Goal: Task Accomplishment & Management: Use online tool/utility

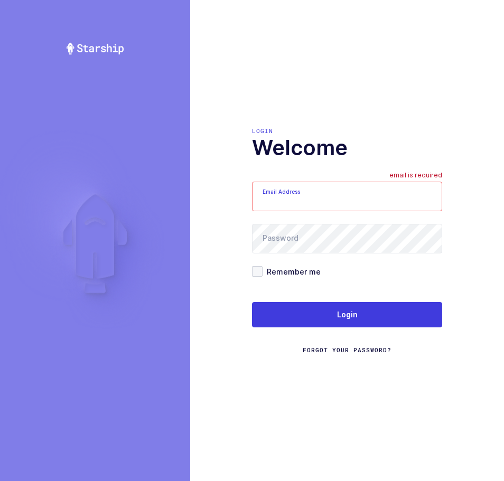
type input "mundo@janustrade.com"
drag, startPoint x: 368, startPoint y: 190, endPoint x: 144, endPoint y: 230, distance: 227.0
click at [148, 223] on div "Login Welcome Email Address mundo@janustrade.com Password Remember me Login For…" at bounding box center [252, 240] width 504 height 481
type input "Z"
type input "zack1239753@gmail.com"
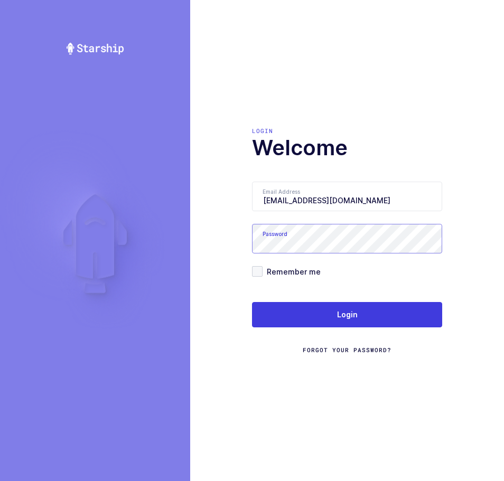
click at [117, 244] on div "Login Welcome Email Address zack1239753@gmail.com Password Remember me Login Fo…" at bounding box center [252, 240] width 504 height 481
click at [406, 145] on h1 "Welcome" at bounding box center [347, 147] width 190 height 25
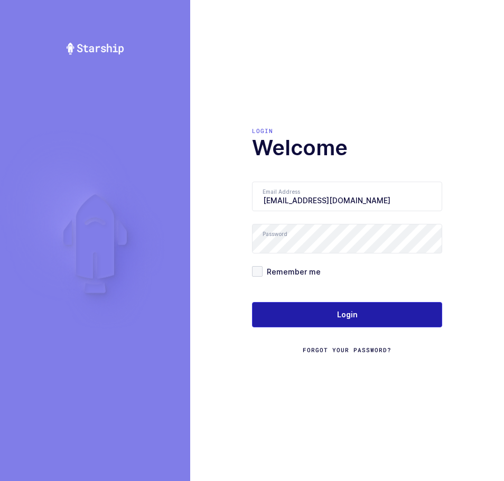
click at [314, 312] on button "Login" at bounding box center [347, 314] width 190 height 25
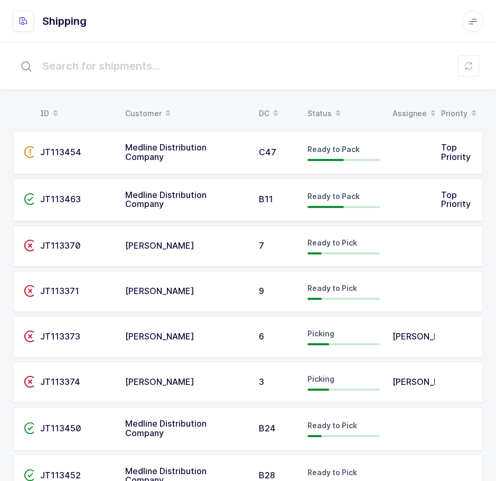
click at [301, 374] on td "Picking" at bounding box center [343, 382] width 85 height 41
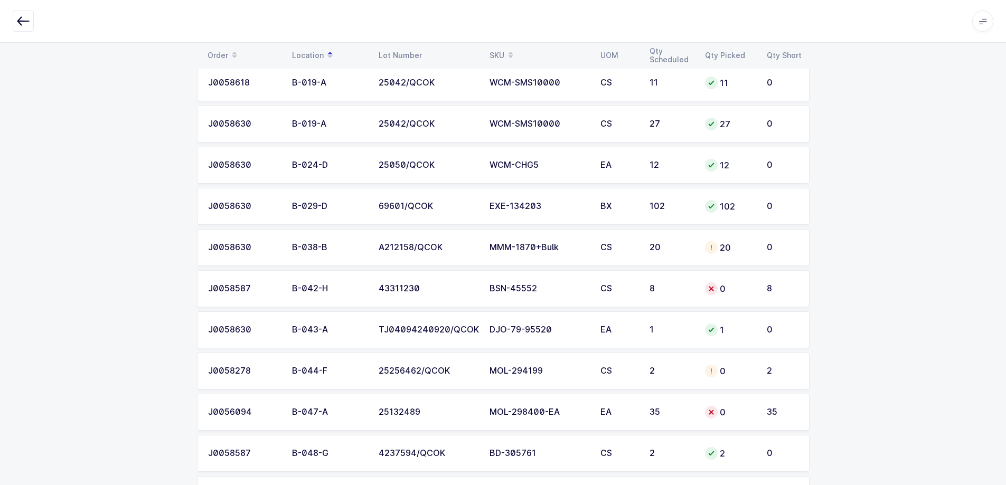
scroll to position [158, 0]
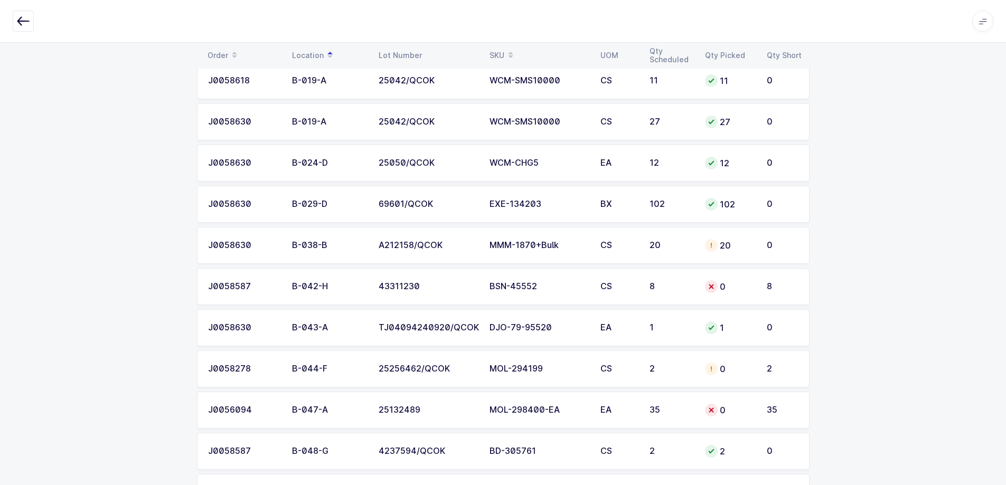
click at [503, 284] on div "BSN-45552" at bounding box center [539, 287] width 98 height 10
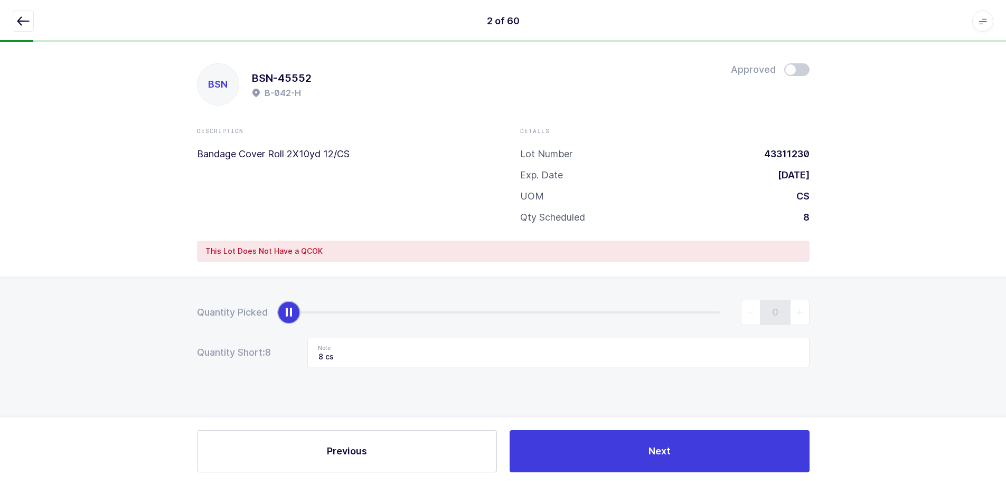
scroll to position [0, 0]
click at [16, 29] on button "button" at bounding box center [23, 21] width 21 height 21
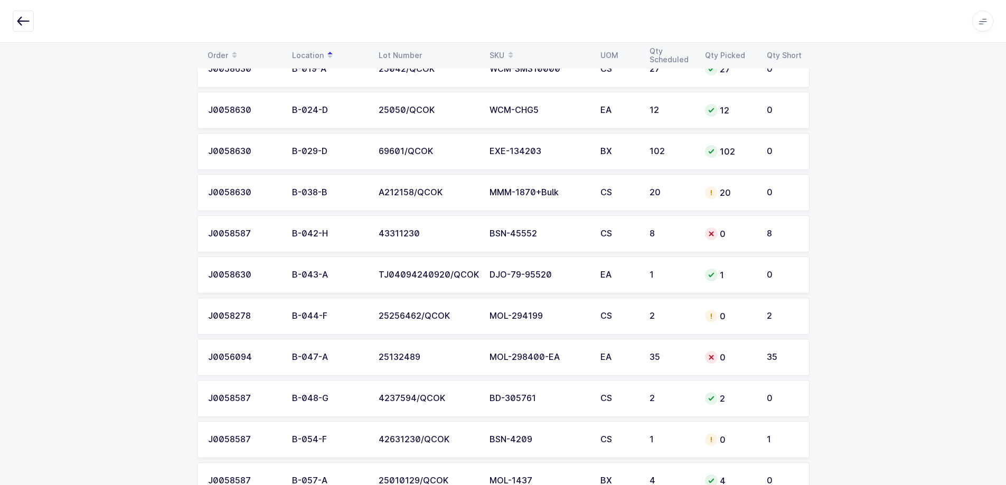
scroll to position [264, 0]
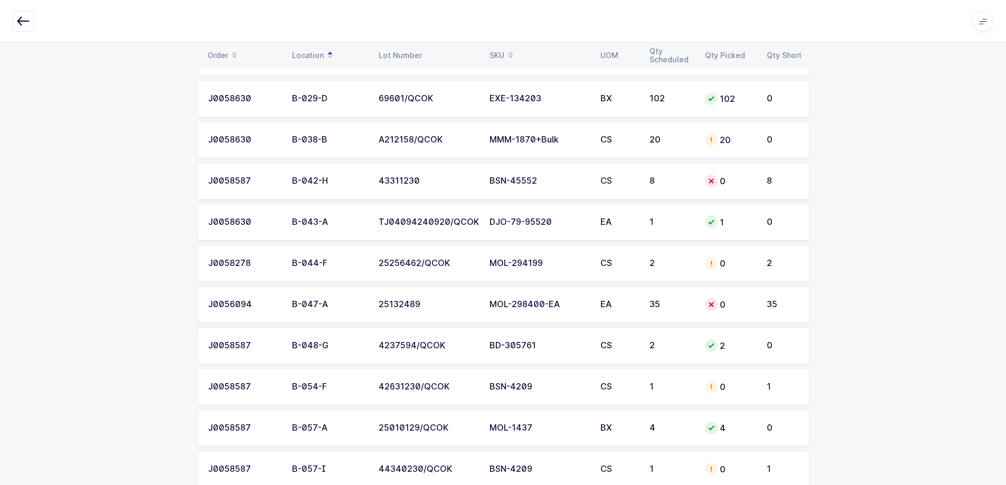
click at [503, 260] on div "2" at bounding box center [671, 264] width 43 height 10
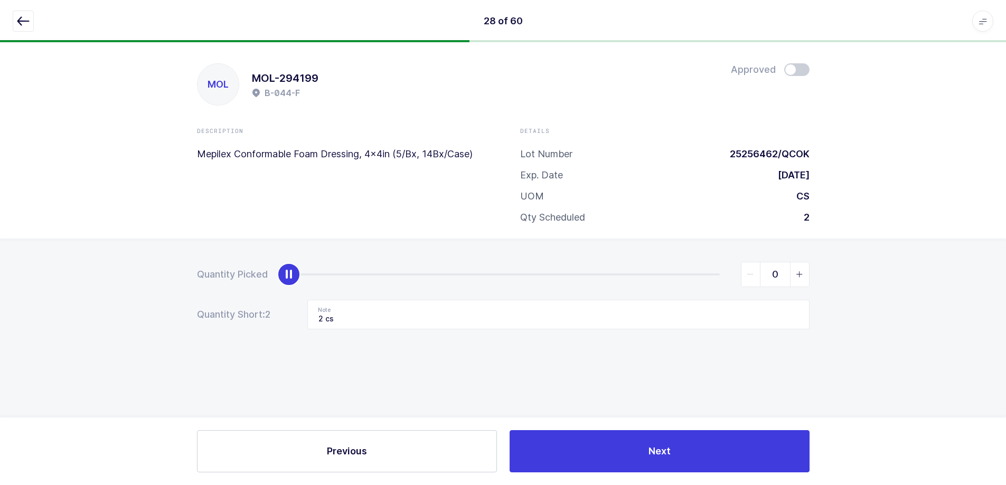
scroll to position [0, 0]
drag, startPoint x: 280, startPoint y: 279, endPoint x: 322, endPoint y: 279, distance: 41.2
click at [322, 279] on div "Quantity Picked 0" at bounding box center [507, 274] width 613 height 25
type input "2"
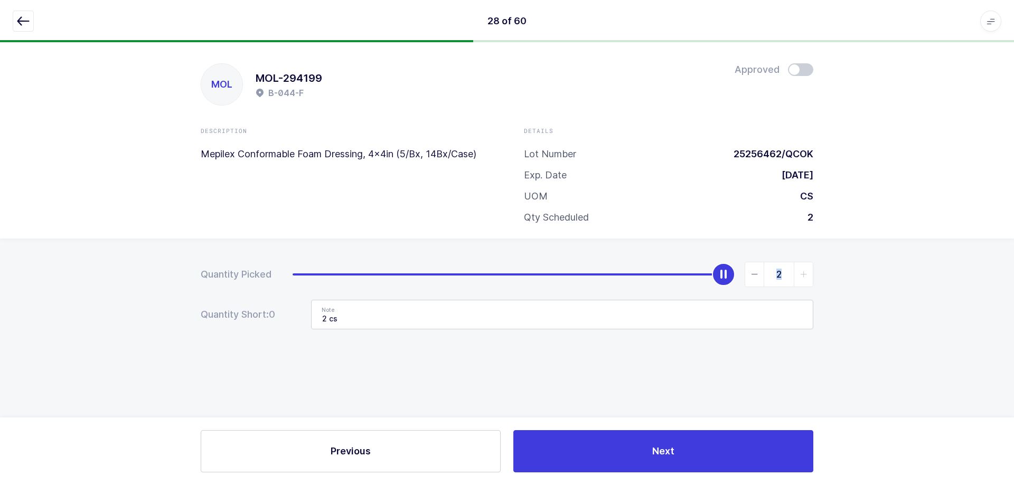
drag, startPoint x: 291, startPoint y: 275, endPoint x: 729, endPoint y: 300, distance: 439.1
click at [503, 300] on form "Quantity Picked 2 Quantity Short: 0 Note 2 cs" at bounding box center [507, 296] width 613 height 68
click at [503, 343] on div "Quantity Picked 2 Quantity Short: 0 Note 2 cs" at bounding box center [507, 333] width 1014 height 188
drag, startPoint x: 432, startPoint y: 320, endPoint x: 180, endPoint y: 303, distance: 252.6
click at [185, 303] on div "Quantity Picked 2 Quantity Short: 0 Note 2 cs" at bounding box center [507, 333] width 1014 height 188
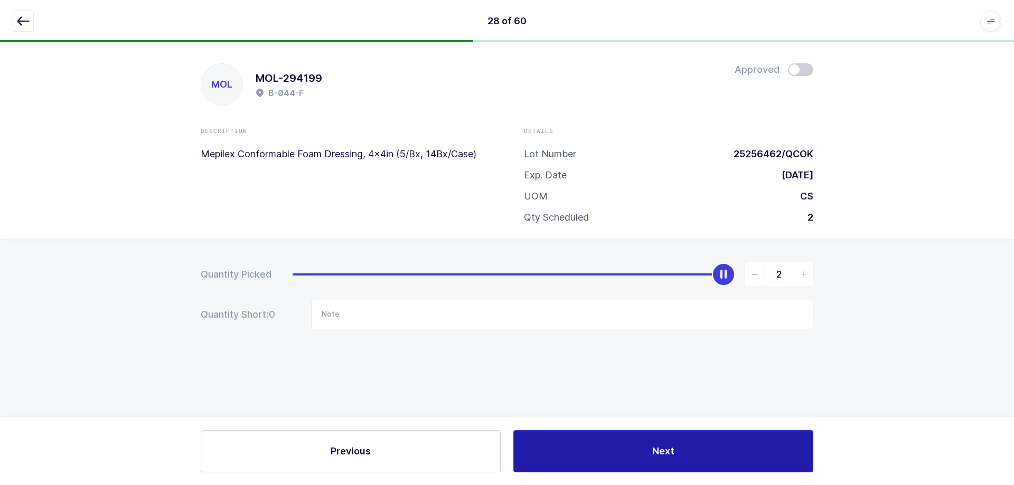
click at [503, 454] on button "Next" at bounding box center [663, 451] width 300 height 42
type input "6cs - E-037-F / 4cs - E-011-E"
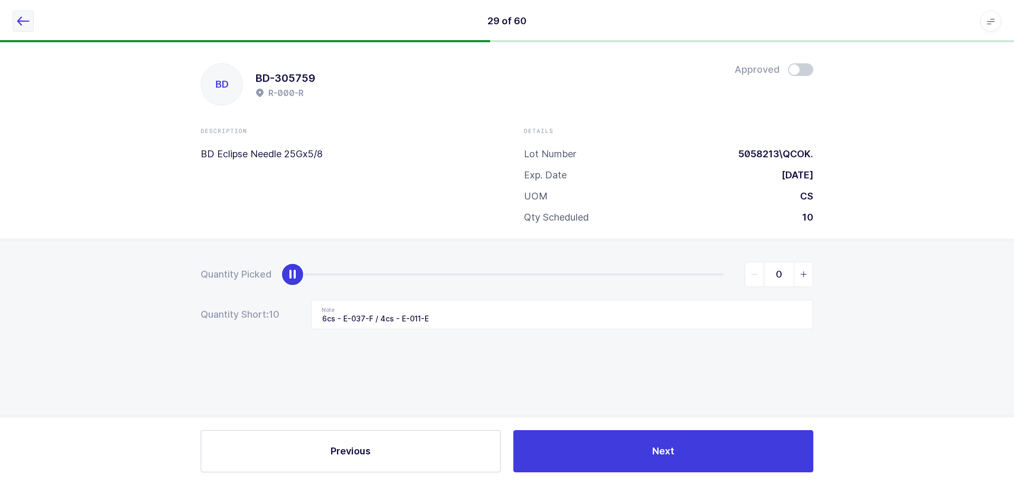
click at [26, 22] on icon "button" at bounding box center [23, 21] width 13 height 13
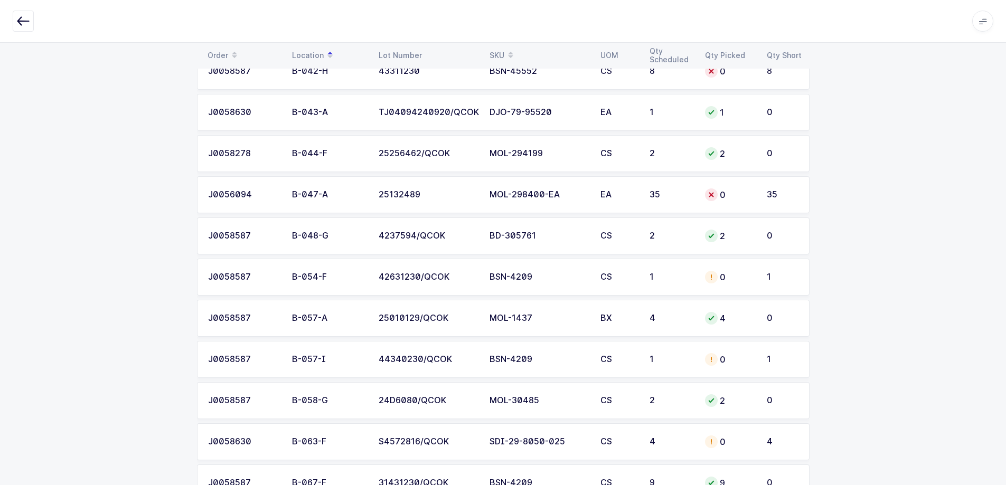
scroll to position [370, 0]
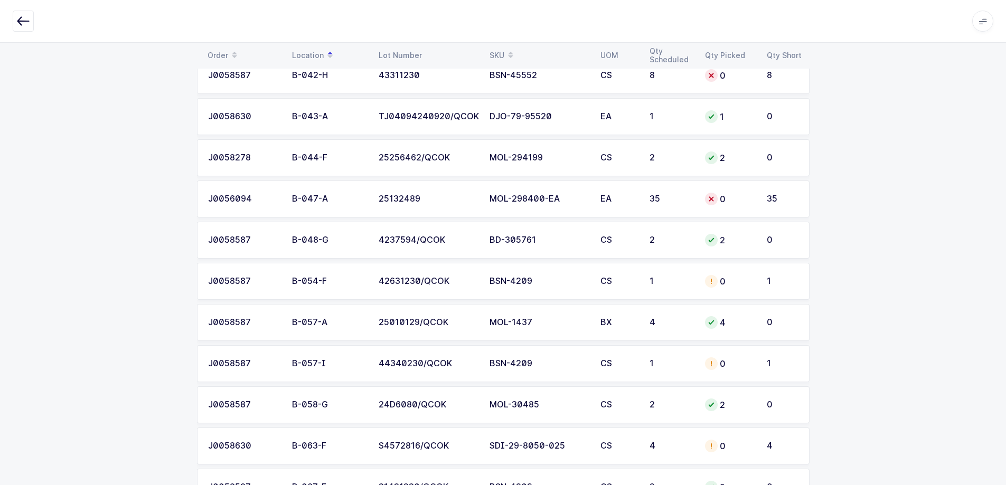
drag, startPoint x: 545, startPoint y: 338, endPoint x: 493, endPoint y: 225, distance: 123.8
click at [493, 225] on td "BD-305761" at bounding box center [538, 240] width 111 height 37
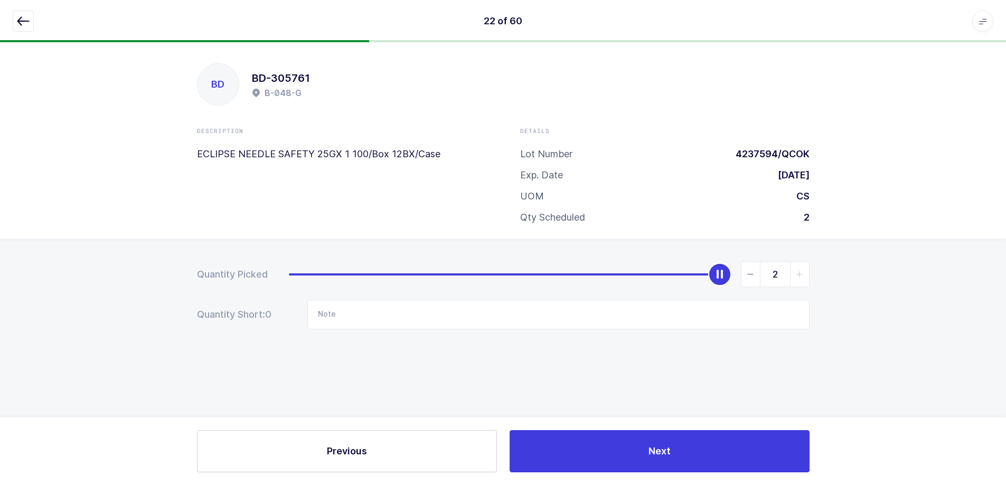
scroll to position [0, 0]
click at [24, 20] on icon "button" at bounding box center [23, 21] width 13 height 13
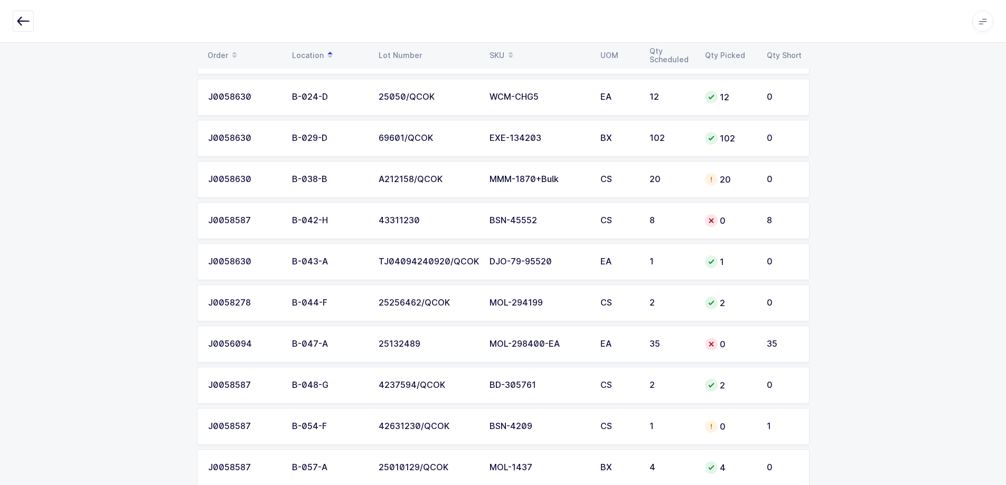
scroll to position [317, 0]
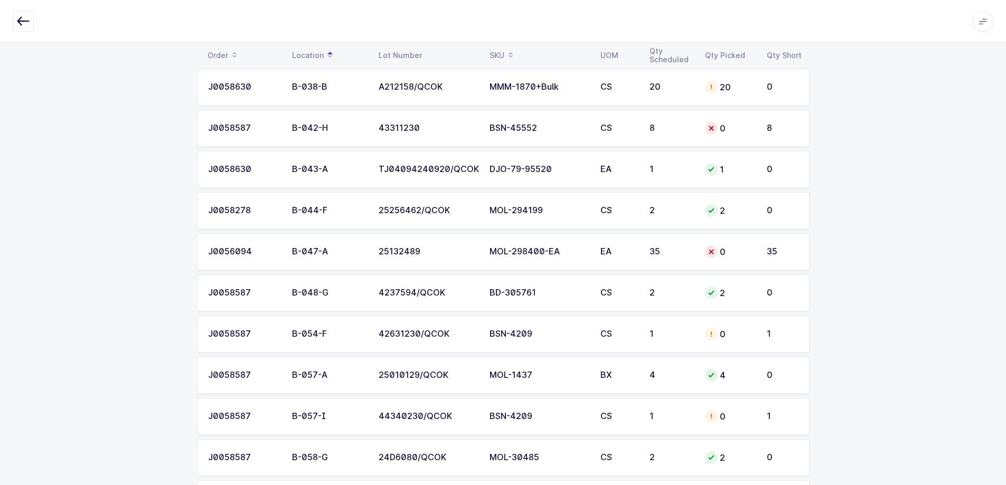
click at [503, 253] on div "MOL-298400-EA" at bounding box center [539, 252] width 98 height 10
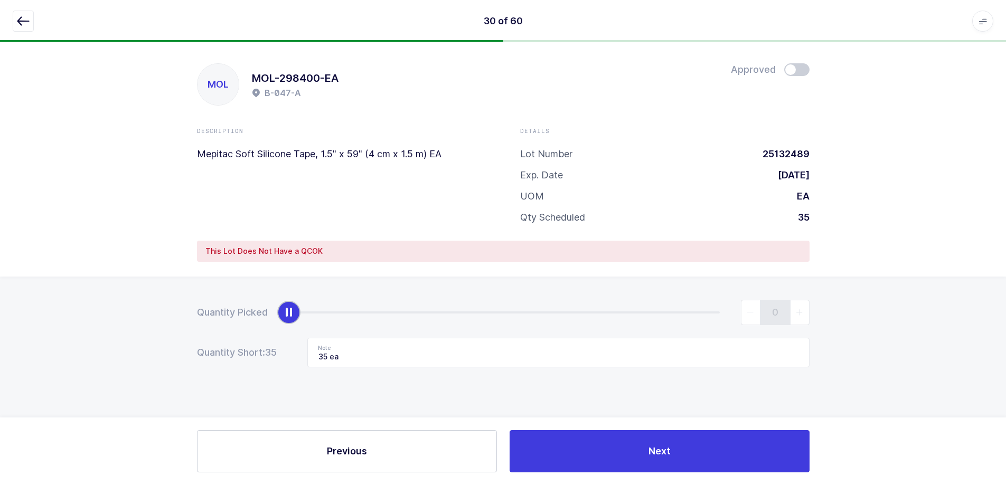
scroll to position [0, 0]
click at [26, 49] on div "MOL MOL-298400-EA B-047-A Approved Description Mepitac Soft Silicone Tape, 1.5"…" at bounding box center [507, 159] width 1014 height 235
click at [21, 14] on button "button" at bounding box center [23, 21] width 21 height 21
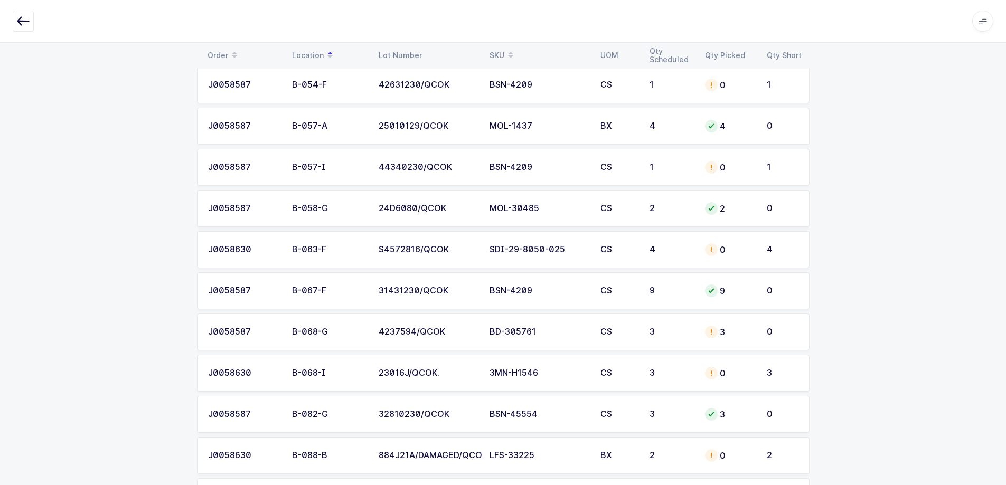
scroll to position [581, 0]
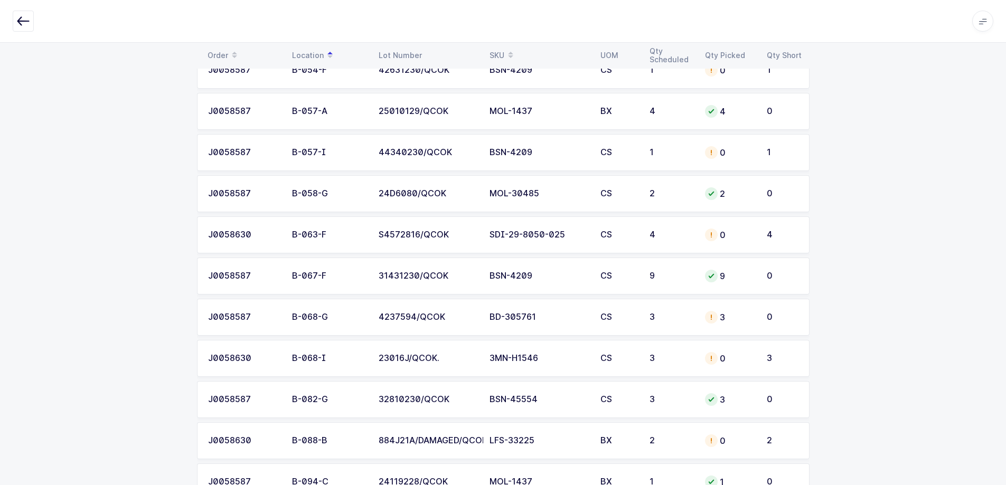
click at [503, 235] on div "CS" at bounding box center [619, 235] width 36 height 10
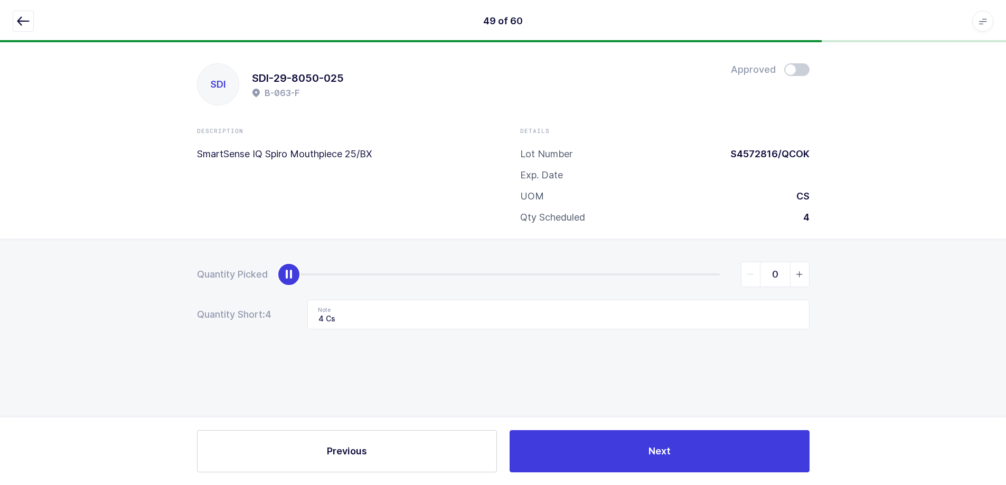
scroll to position [0, 0]
type input "4"
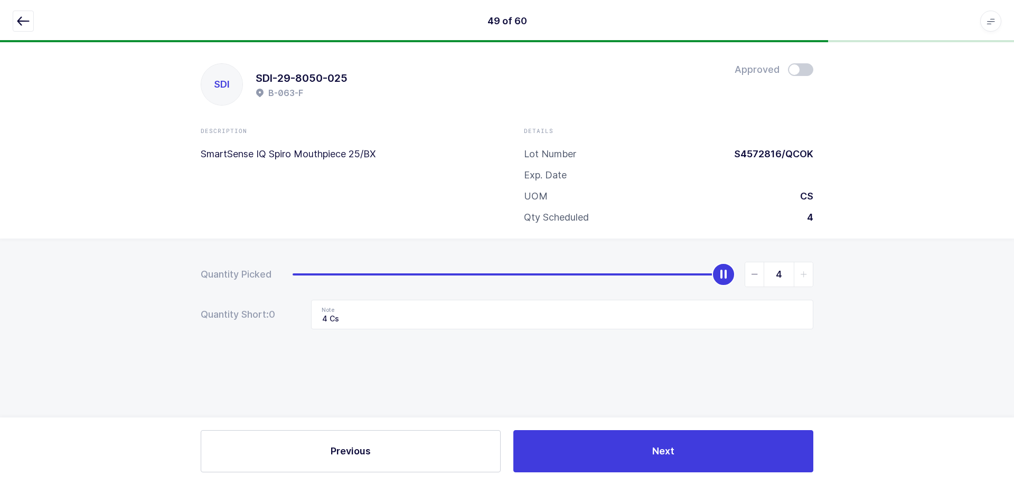
drag, startPoint x: 299, startPoint y: 277, endPoint x: 848, endPoint y: 277, distance: 548.3
click at [503, 277] on div "Quantity Picked 4 Quantity Short: 0 Note 4 Cs" at bounding box center [507, 333] width 1014 height 188
drag, startPoint x: 592, startPoint y: 307, endPoint x: 259, endPoint y: 315, distance: 332.9
click at [259, 315] on div "Quantity Short: 0 Note 4 Cs" at bounding box center [507, 315] width 613 height 30
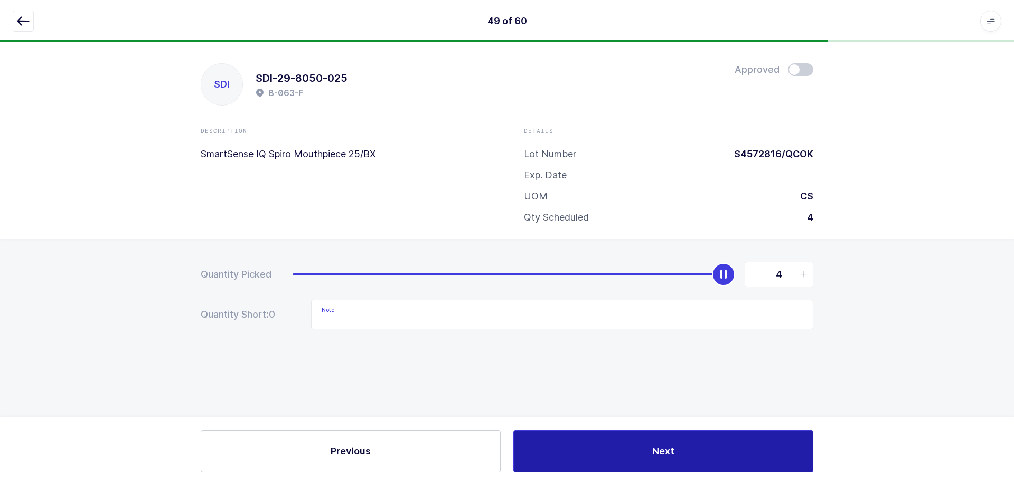
click at [503, 457] on span "Next" at bounding box center [663, 451] width 22 height 13
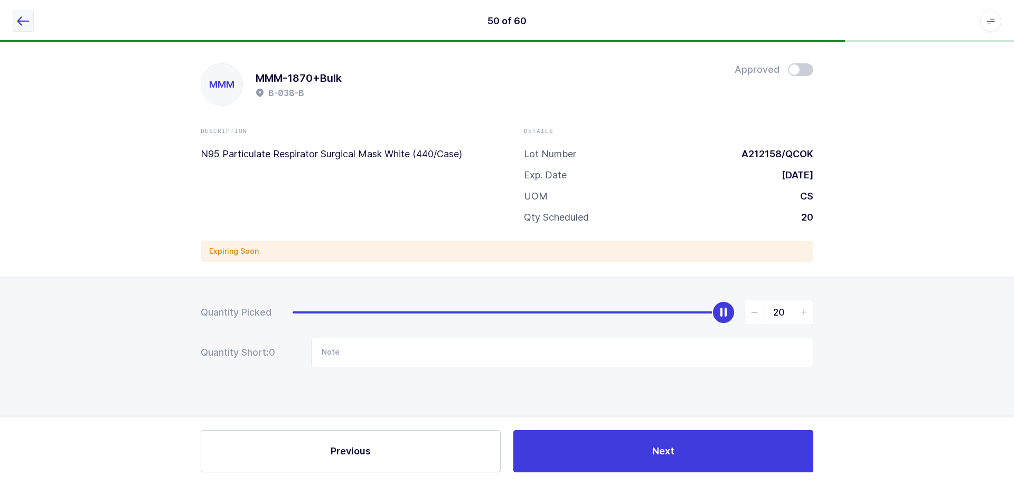
click at [16, 14] on button "button" at bounding box center [23, 21] width 21 height 21
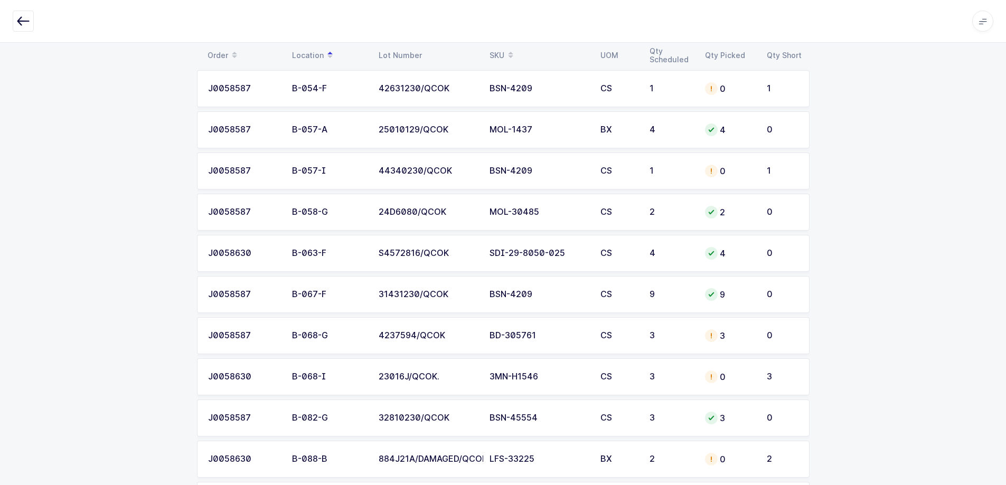
scroll to position [581, 0]
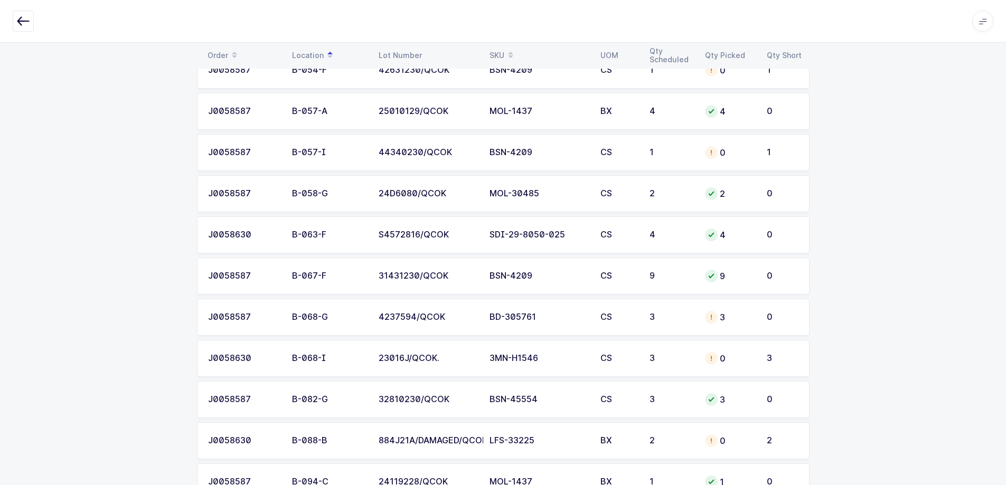
click at [503, 323] on td "BD-305761" at bounding box center [538, 317] width 111 height 37
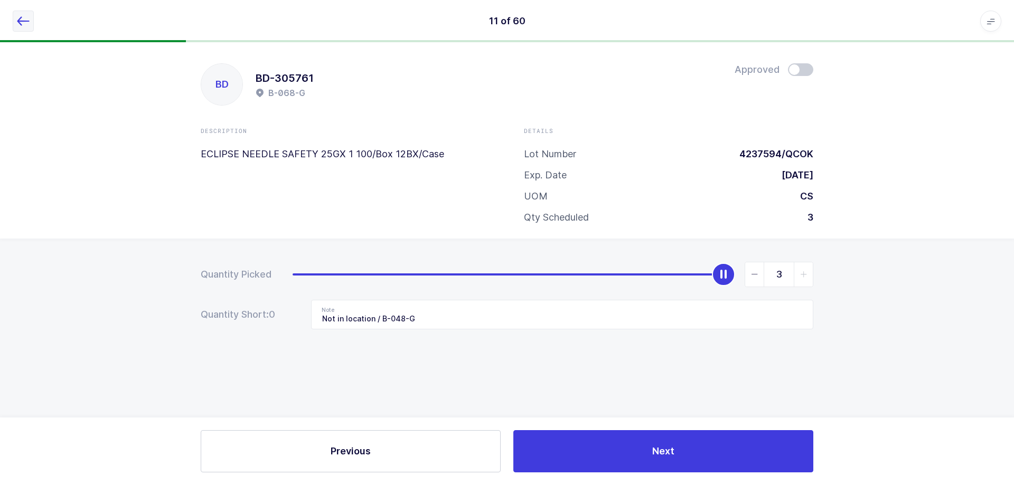
click at [27, 22] on icon "button" at bounding box center [23, 21] width 13 height 13
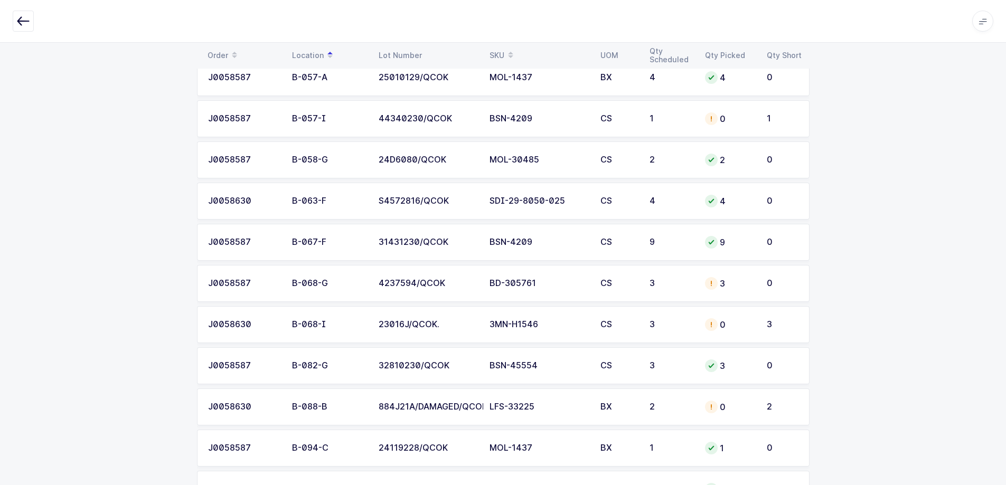
scroll to position [634, 0]
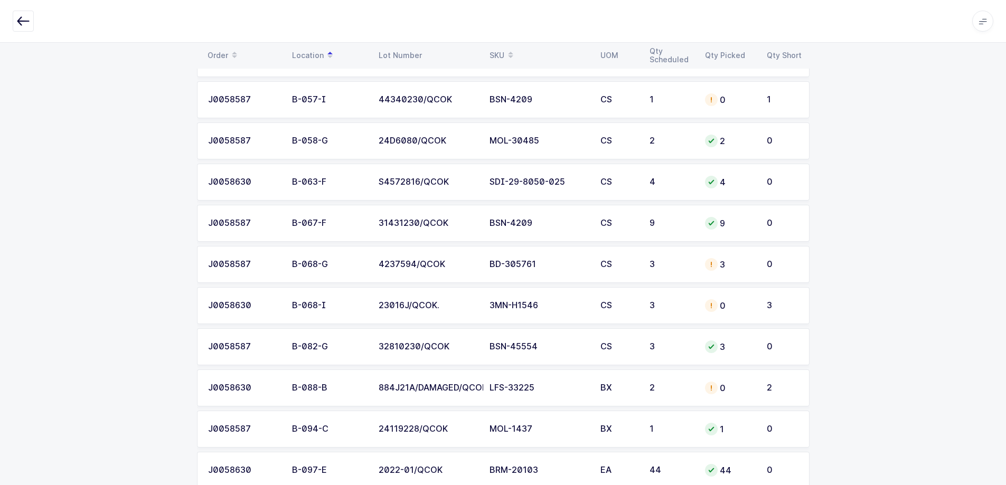
click at [503, 312] on td "3MN-H1546" at bounding box center [538, 305] width 111 height 37
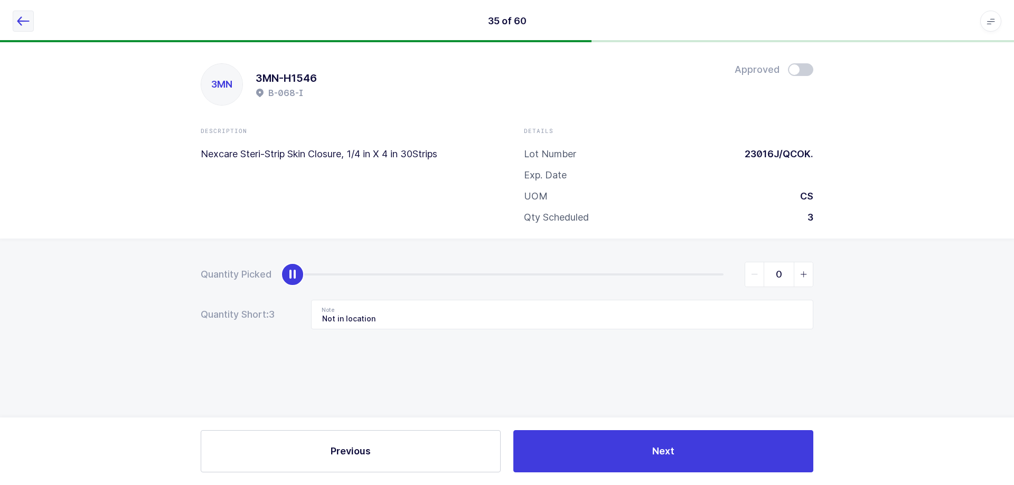
click at [33, 26] on button "button" at bounding box center [23, 21] width 21 height 21
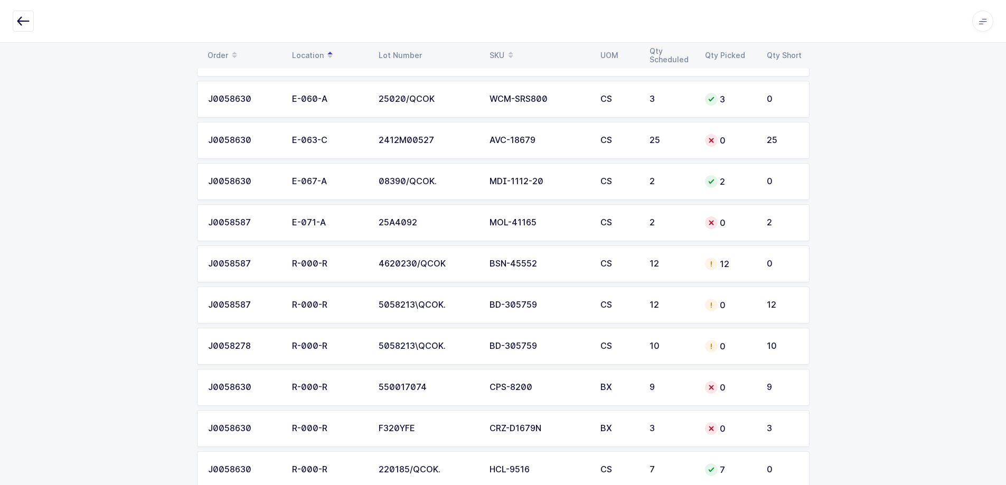
scroll to position [2218, 0]
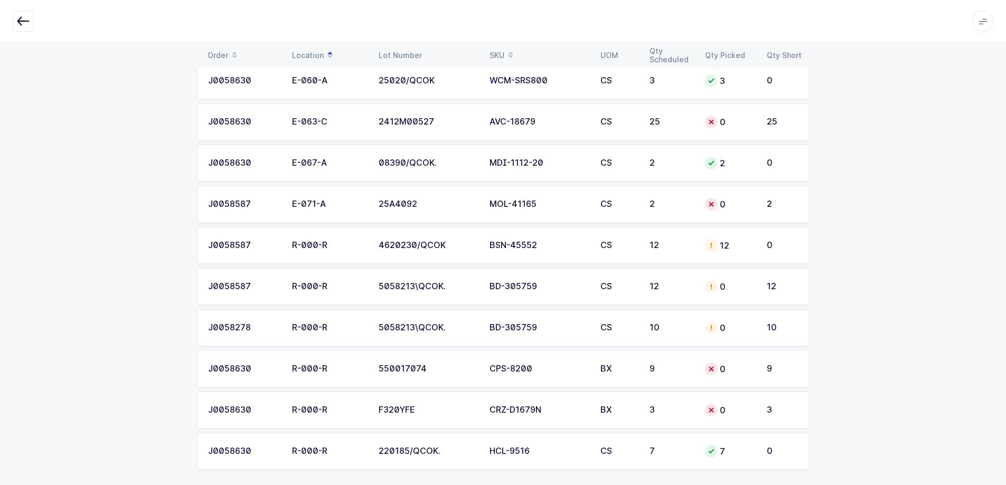
click at [503, 289] on div "BD-305759" at bounding box center [539, 287] width 98 height 10
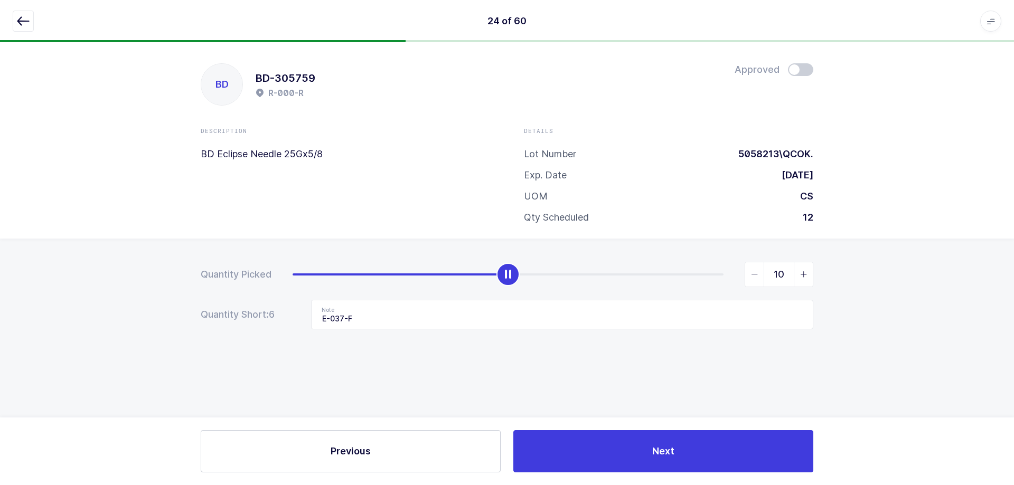
type input "12"
drag, startPoint x: 290, startPoint y: 278, endPoint x: 778, endPoint y: 277, distance: 488.1
click at [503, 277] on div "12" at bounding box center [553, 274] width 521 height 25
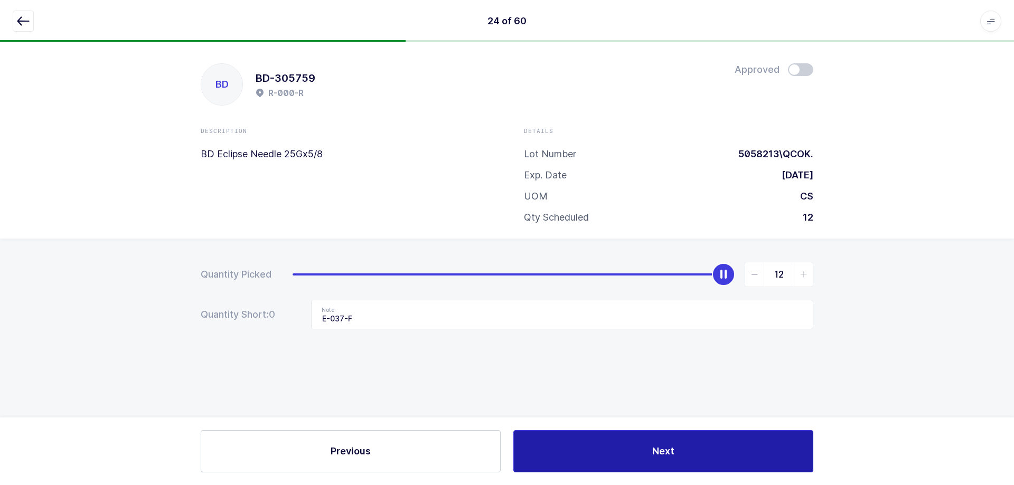
click at [503, 463] on button "Next" at bounding box center [663, 451] width 300 height 42
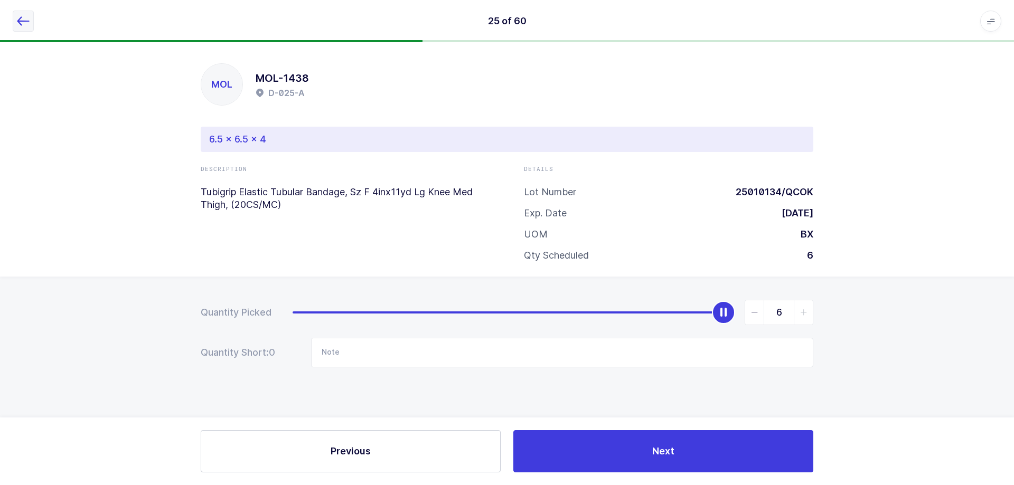
click at [17, 23] on icon "button" at bounding box center [23, 21] width 13 height 13
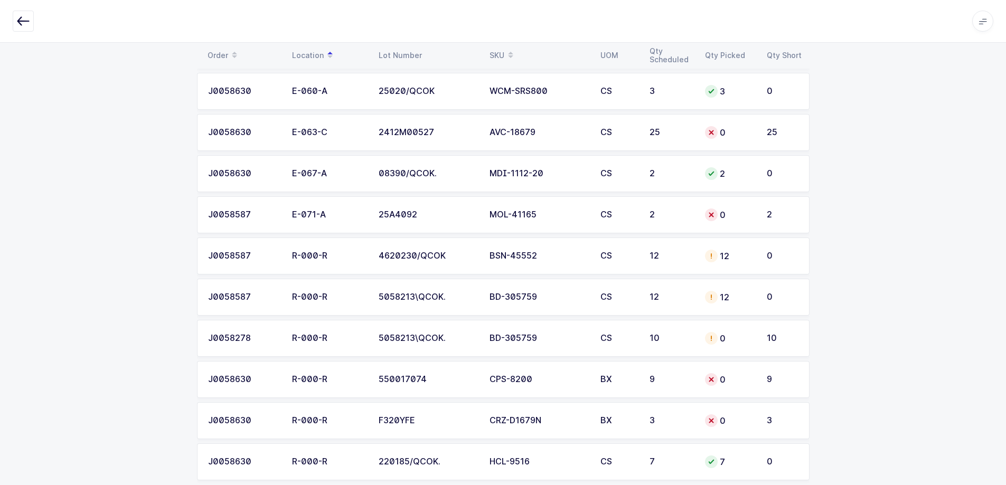
scroll to position [2218, 0]
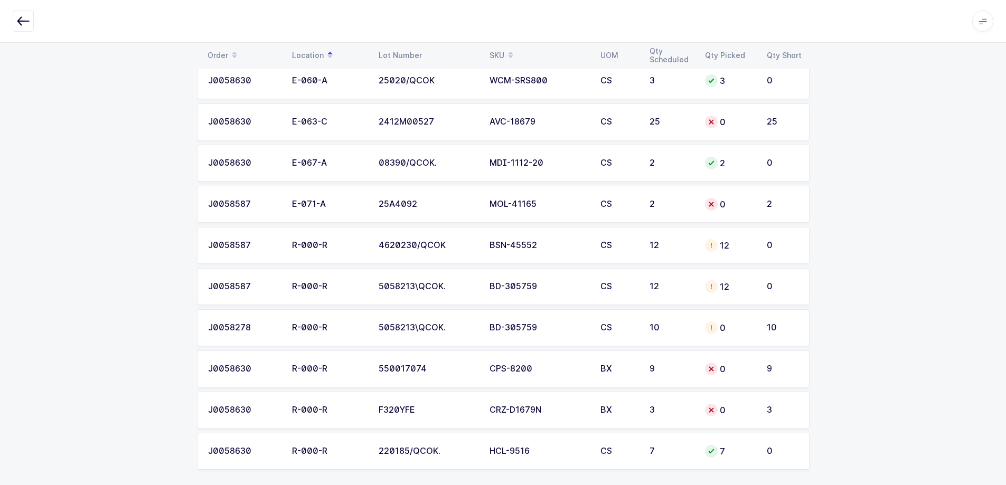
click at [503, 327] on div "BD-305759" at bounding box center [539, 328] width 98 height 10
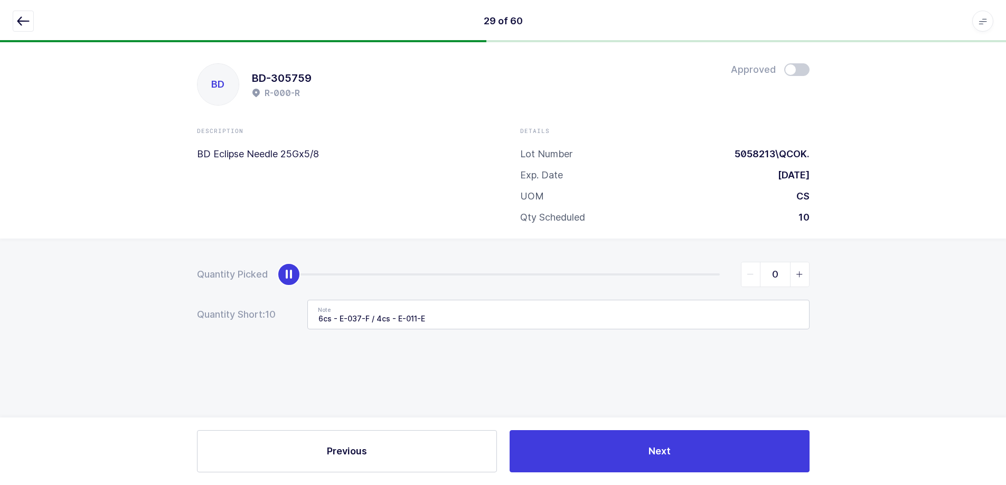
scroll to position [0, 0]
type input "10"
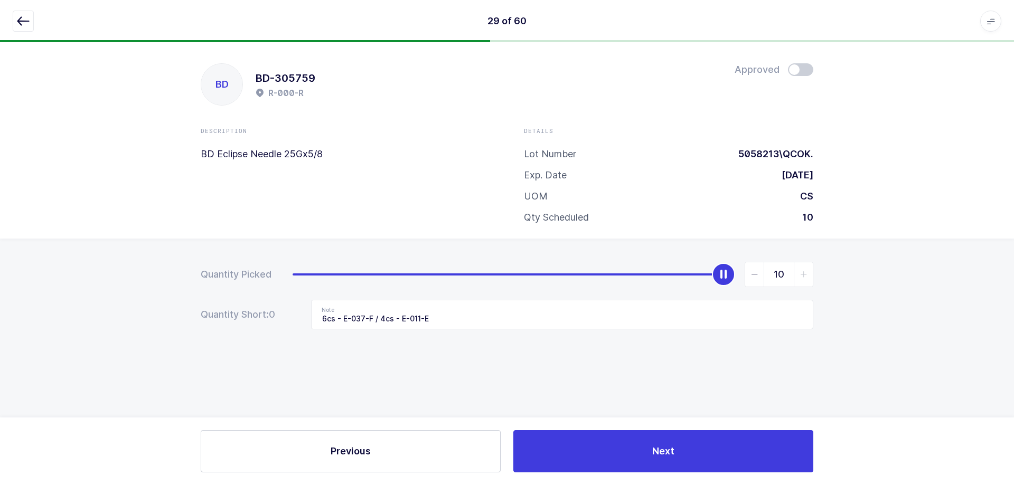
drag, startPoint x: 291, startPoint y: 270, endPoint x: 833, endPoint y: 307, distance: 543.7
click at [503, 282] on div "Quantity Picked 10 Quantity Short: 0 Note 6cs - E-037-F / 4cs - E-011-E" at bounding box center [507, 333] width 1014 height 188
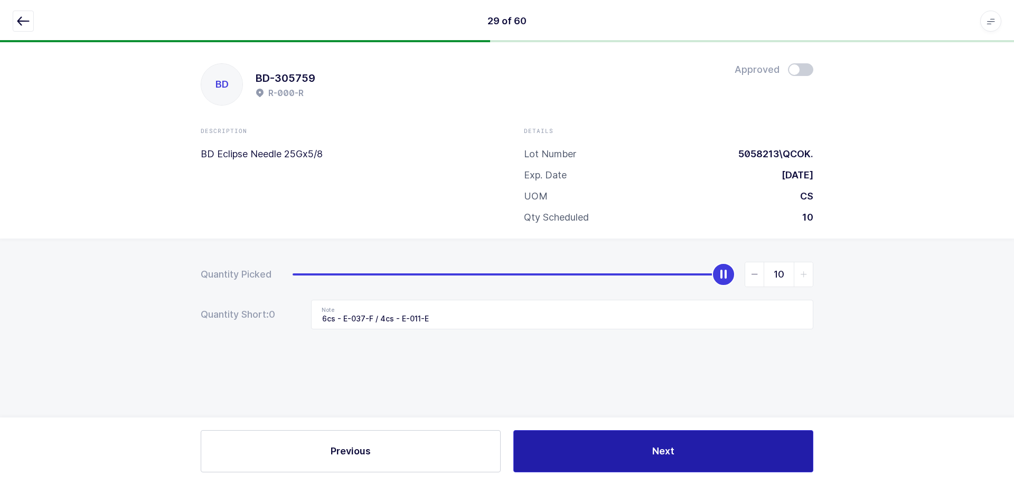
click at [503, 465] on button "Next" at bounding box center [663, 451] width 300 height 42
type input "35 ea"
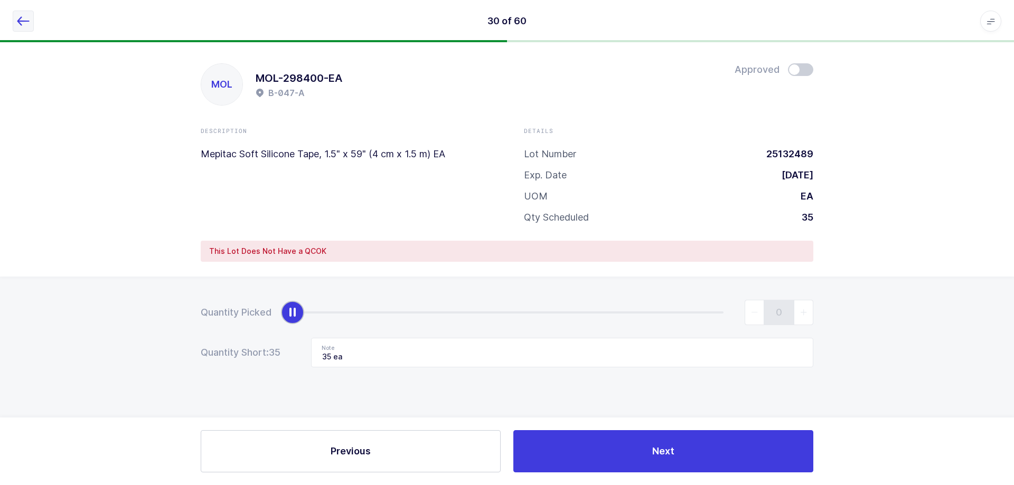
click at [27, 23] on icon "button" at bounding box center [23, 21] width 13 height 13
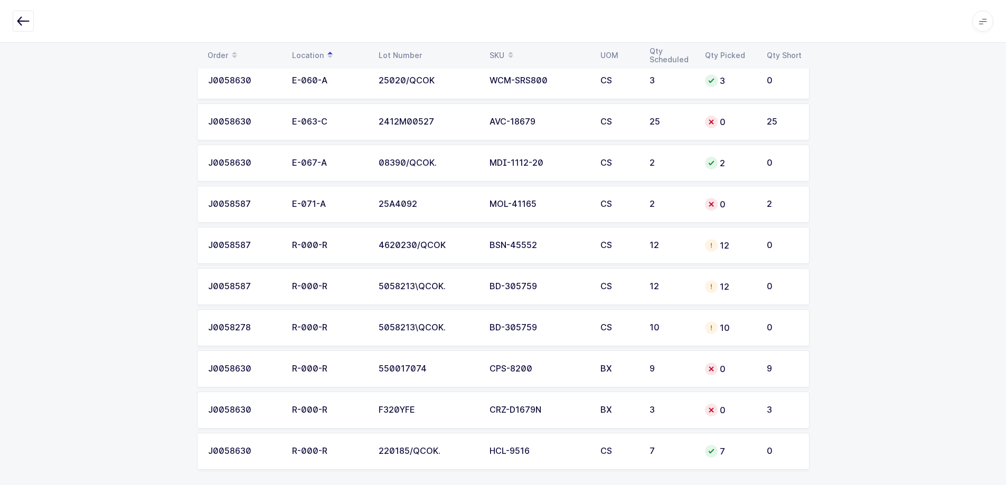
scroll to position [2228, 0]
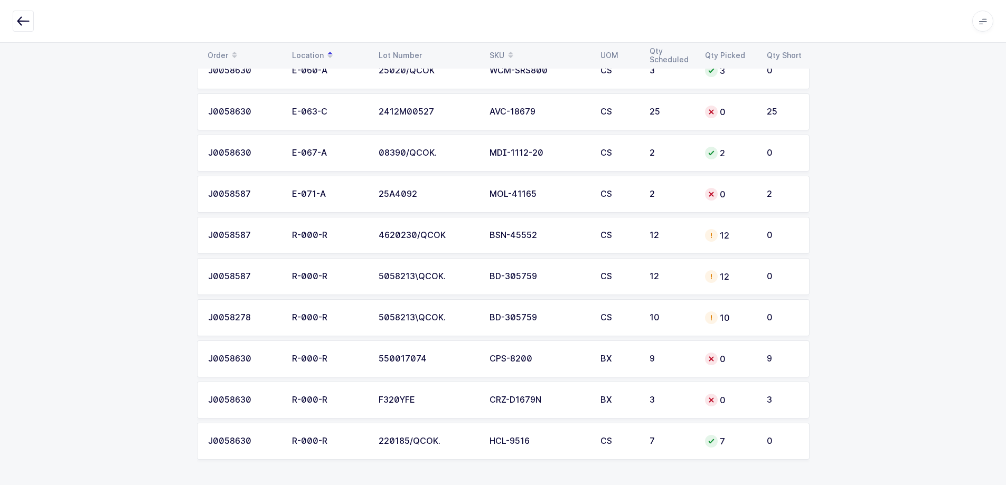
click at [466, 400] on div "F320YFE" at bounding box center [428, 401] width 98 height 10
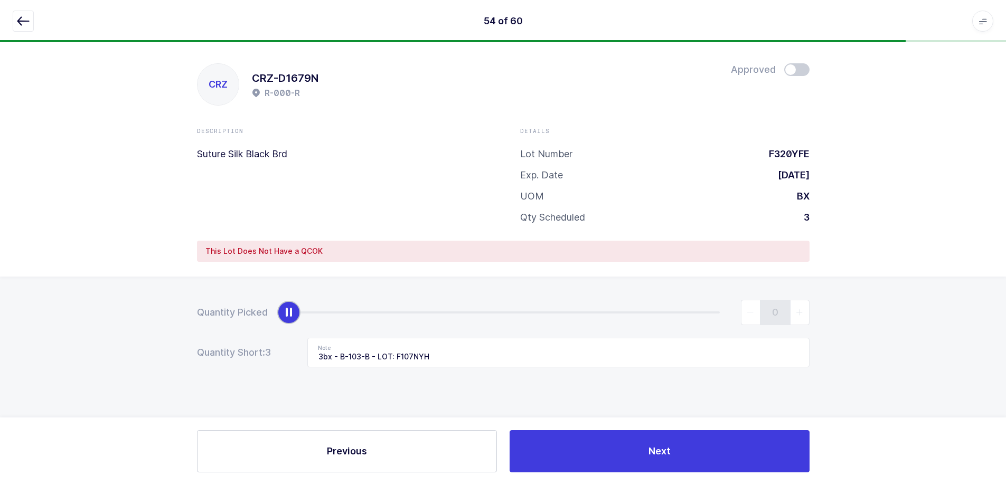
scroll to position [0, 0]
drag, startPoint x: 295, startPoint y: 308, endPoint x: 636, endPoint y: 295, distance: 342.0
click at [503, 295] on div "Quantity Picked 0 Quantity Short: 3 Note 3bx - B-103-B - LOT: F107NYH" at bounding box center [507, 371] width 1014 height 188
click at [16, 27] on button "button" at bounding box center [23, 21] width 21 height 21
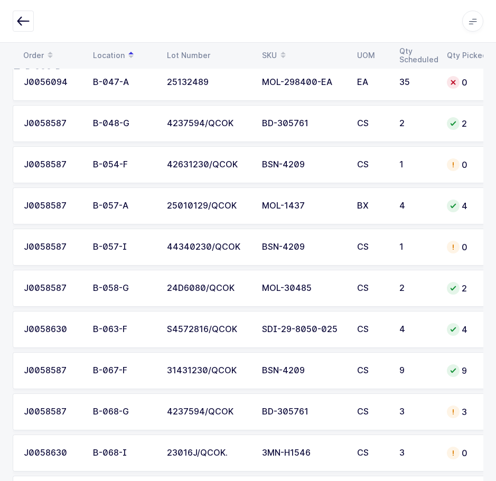
scroll to position [485, 0]
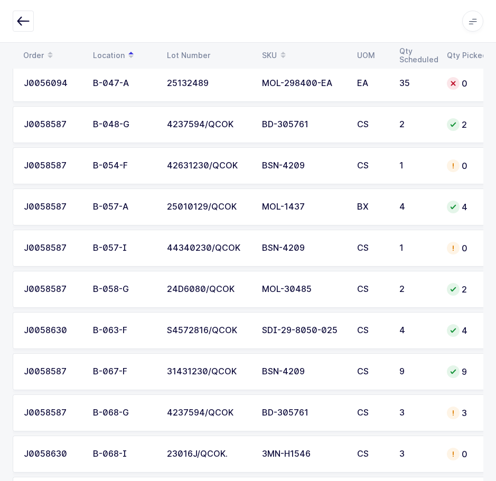
click at [369, 264] on td "CS" at bounding box center [372, 248] width 42 height 37
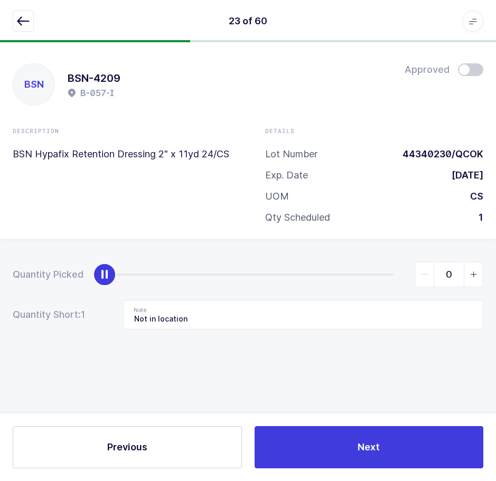
scroll to position [0, 0]
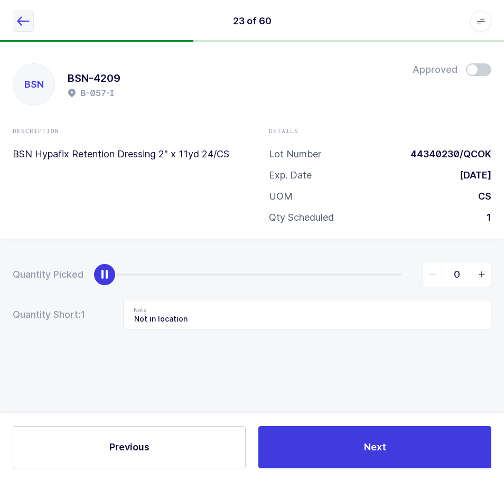
click at [30, 28] on button "button" at bounding box center [23, 21] width 21 height 21
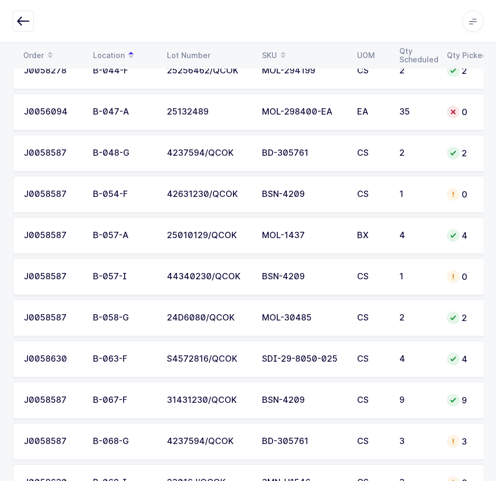
scroll to position [475, 0]
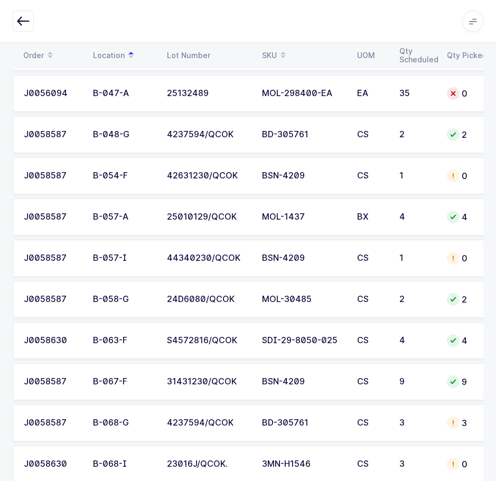
click at [324, 176] on div "BSN-4209" at bounding box center [303, 176] width 82 height 10
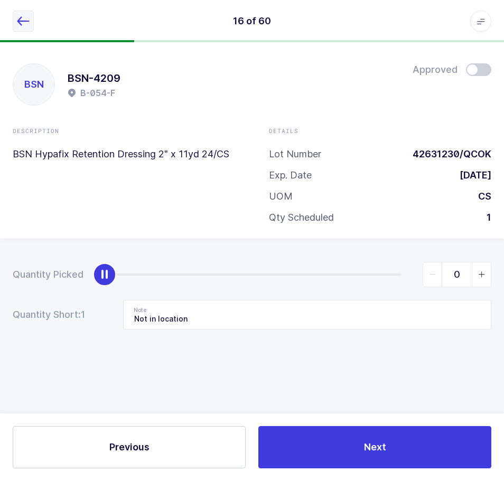
click at [31, 28] on button "button" at bounding box center [23, 21] width 21 height 21
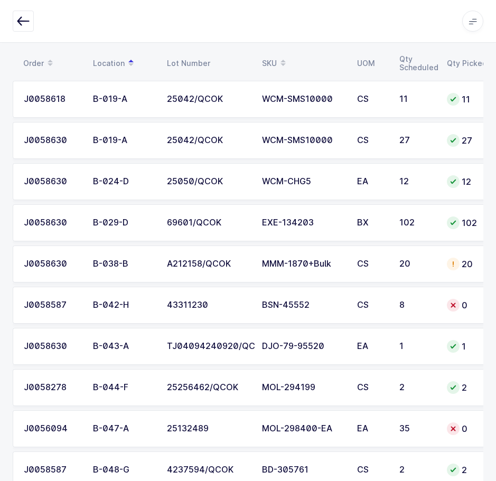
scroll to position [158, 0]
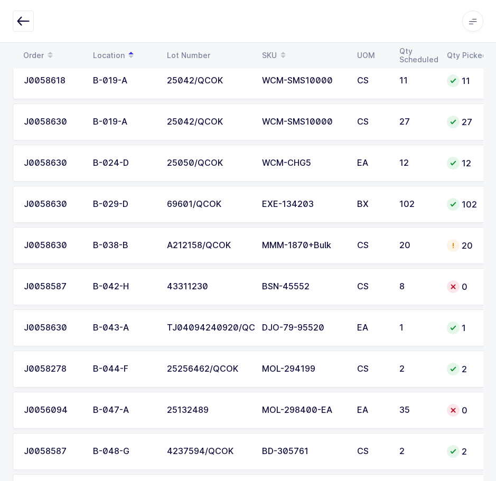
click at [364, 22] on div at bounding box center [248, 21] width 471 height 21
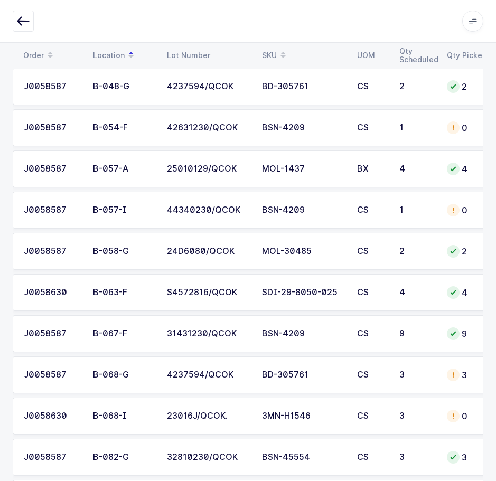
scroll to position [528, 0]
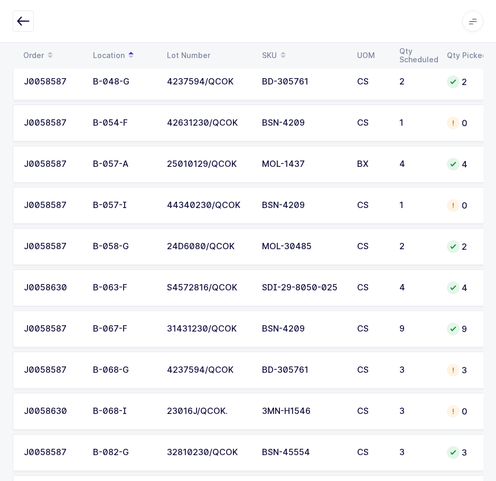
click at [345, 10] on div "Apps Core Warehouse Admin Mission Control Purchasing Ernesto Z. Logout Account …" at bounding box center [248, 21] width 496 height 43
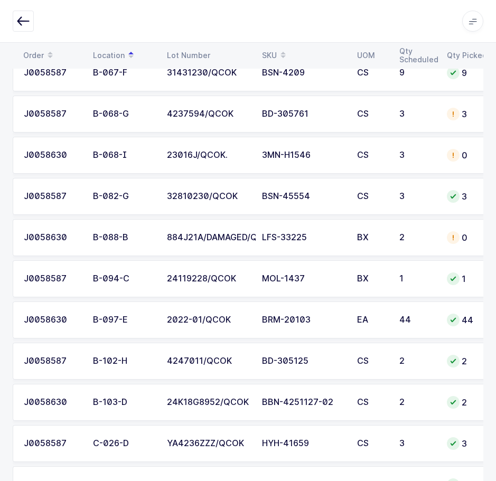
scroll to position [762, 0]
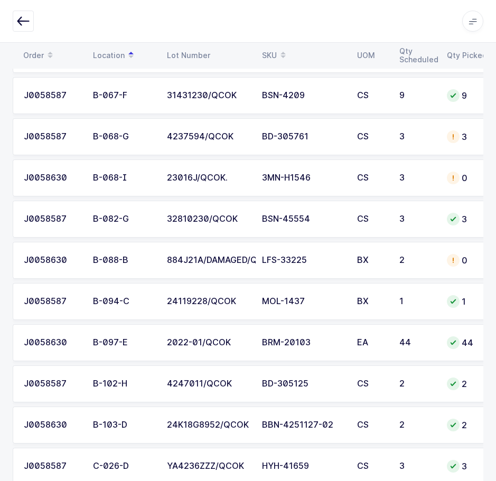
click at [414, 30] on div at bounding box center [248, 21] width 471 height 21
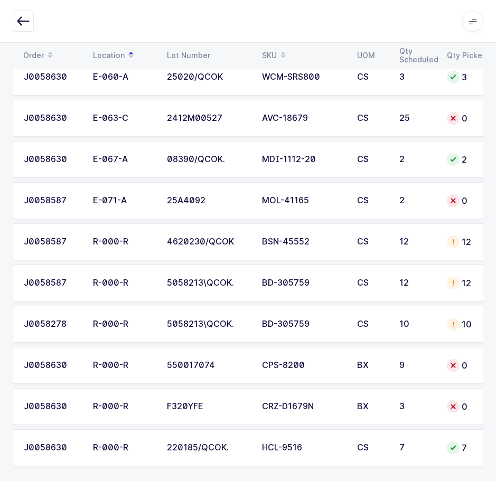
scroll to position [2241, 0]
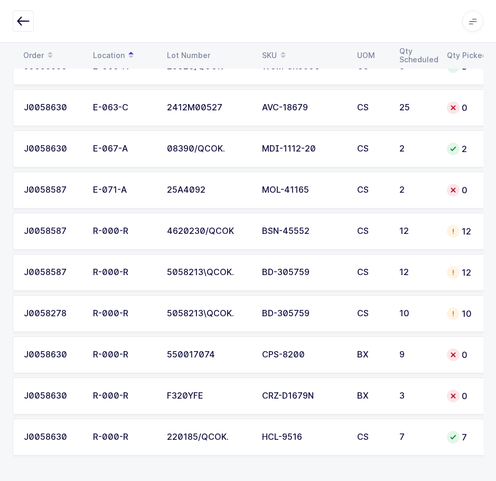
click at [269, 378] on td "CRZ-D1679N" at bounding box center [303, 396] width 95 height 37
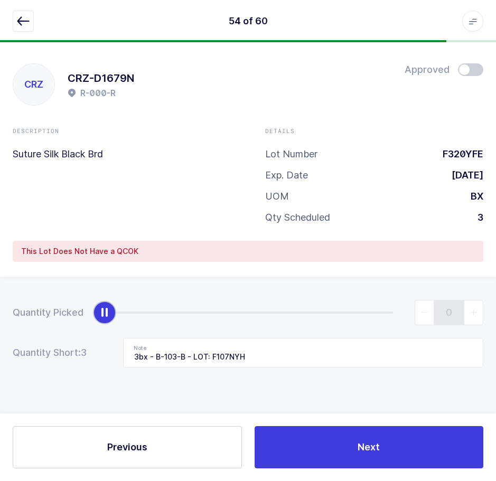
scroll to position [0, 0]
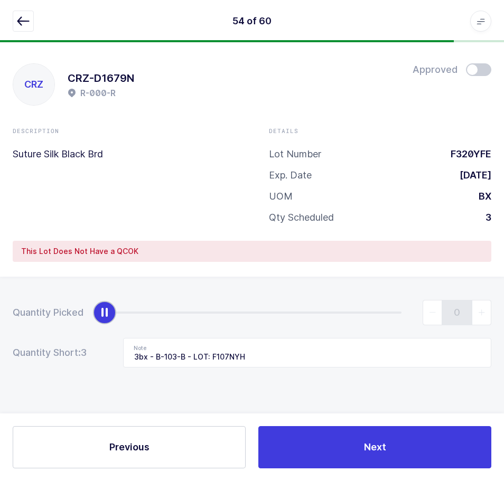
click at [401, 138] on div "Details Lot Number F320YFE Exp. Date 03/22/2030 UOM BX Qty Scheduled 3" at bounding box center [380, 180] width 256 height 106
click at [24, 17] on icon "button" at bounding box center [23, 21] width 13 height 13
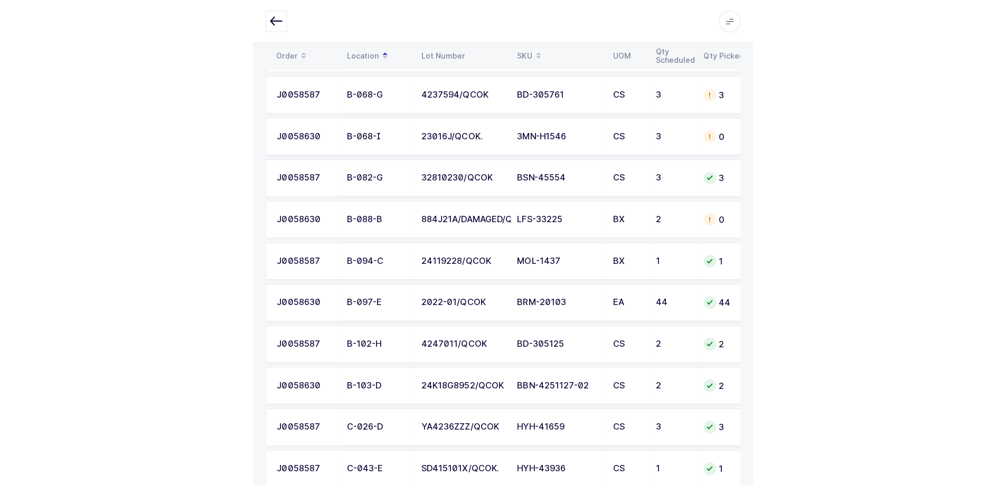
scroll to position [845, 0]
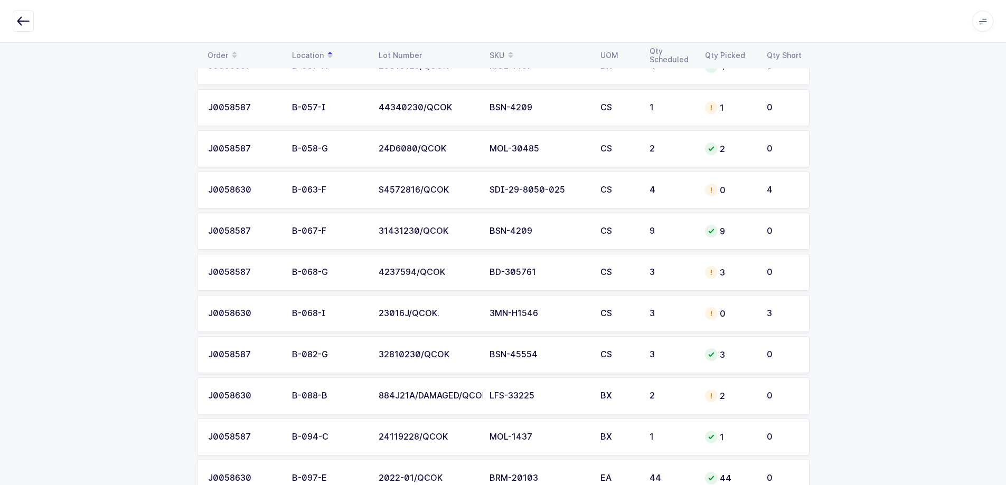
scroll to position [634, 0]
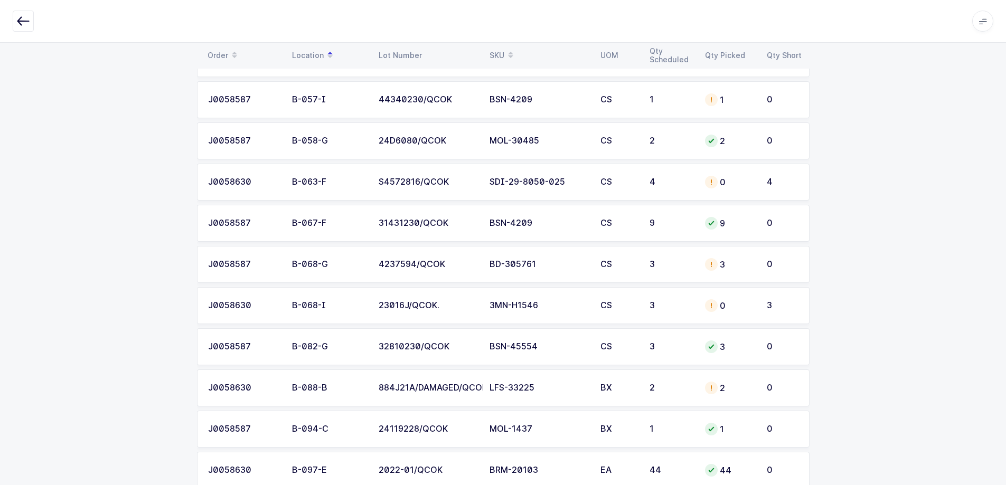
click at [778, 183] on div "4" at bounding box center [783, 182] width 32 height 10
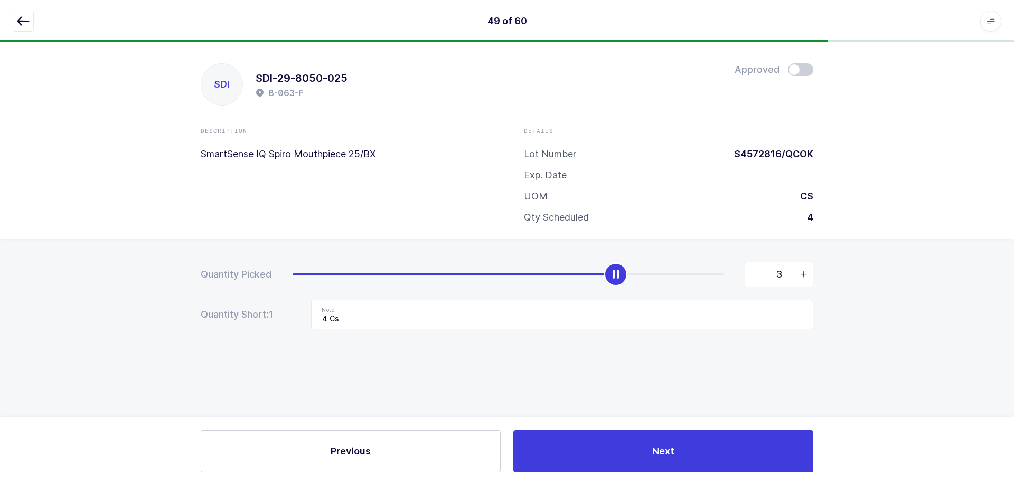
type input "4"
drag, startPoint x: 294, startPoint y: 273, endPoint x: 789, endPoint y: 340, distance: 499.4
click at [789, 340] on div "Quantity Picked 4 Quantity Short: 1 Note 4 Cs" at bounding box center [507, 333] width 1014 height 188
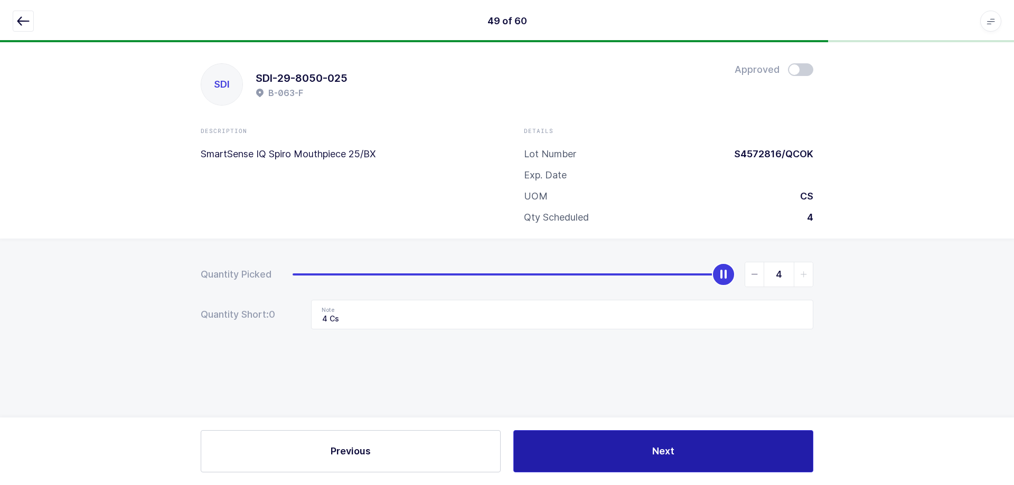
click at [674, 448] on span "Next" at bounding box center [663, 451] width 22 height 13
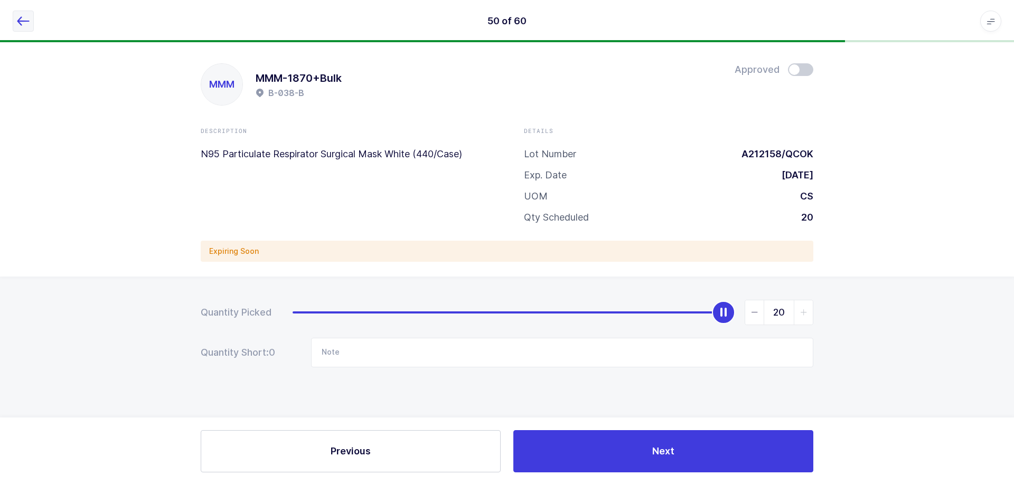
click at [21, 25] on icon "button" at bounding box center [23, 21] width 13 height 13
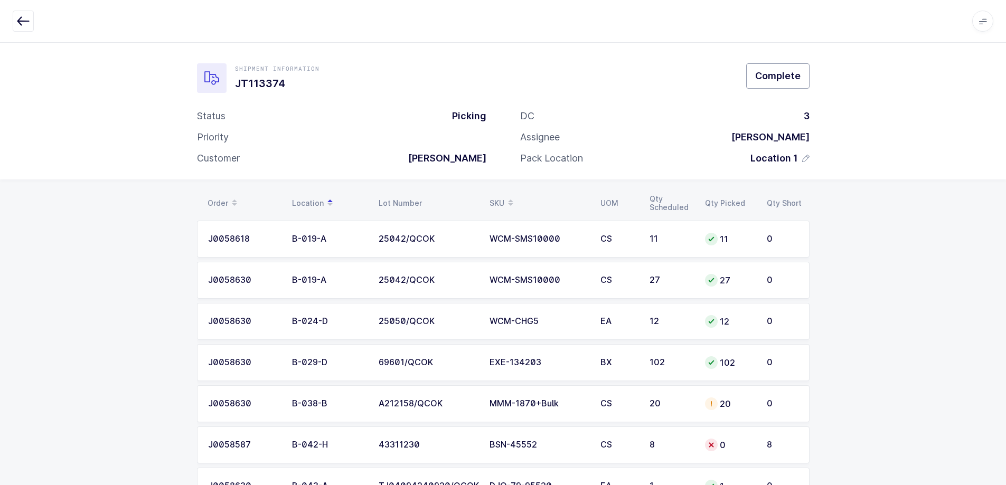
click at [804, 87] on button "Complete" at bounding box center [777, 75] width 63 height 25
click at [985, 20] on div at bounding box center [985, 23] width 8 height 10
click at [23, 18] on icon "button" at bounding box center [23, 21] width 13 height 13
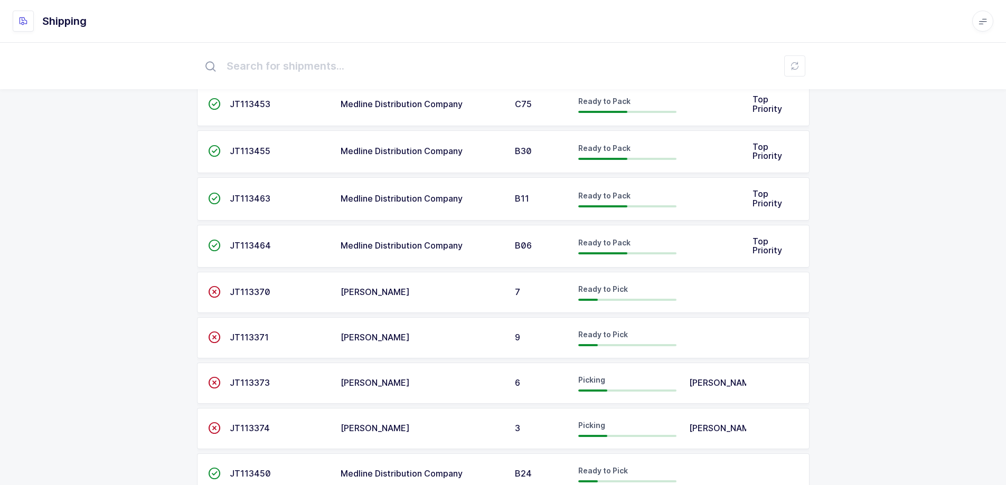
scroll to position [106, 0]
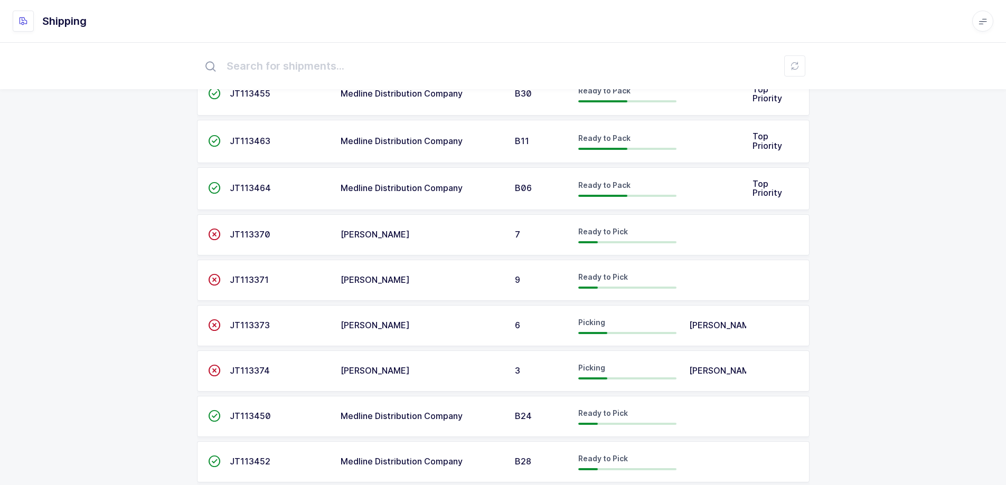
click at [610, 380] on div at bounding box center [627, 379] width 98 height 2
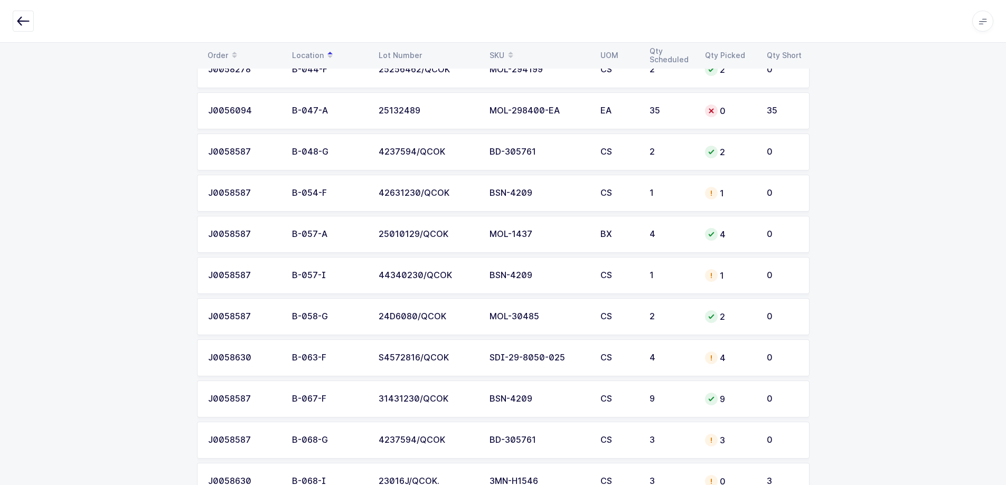
scroll to position [475, 0]
